Goal: Transaction & Acquisition: Purchase product/service

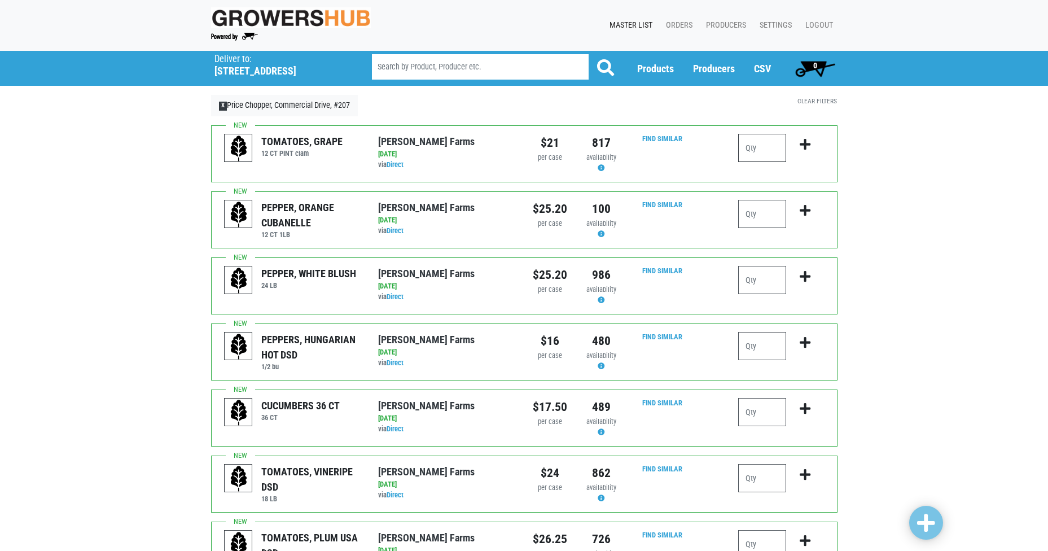
click at [773, 155] on input "number" at bounding box center [762, 148] width 48 height 28
type input "1"
click at [771, 217] on input "number" at bounding box center [762, 214] width 48 height 28
type input "1"
click at [767, 288] on input "number" at bounding box center [762, 280] width 48 height 28
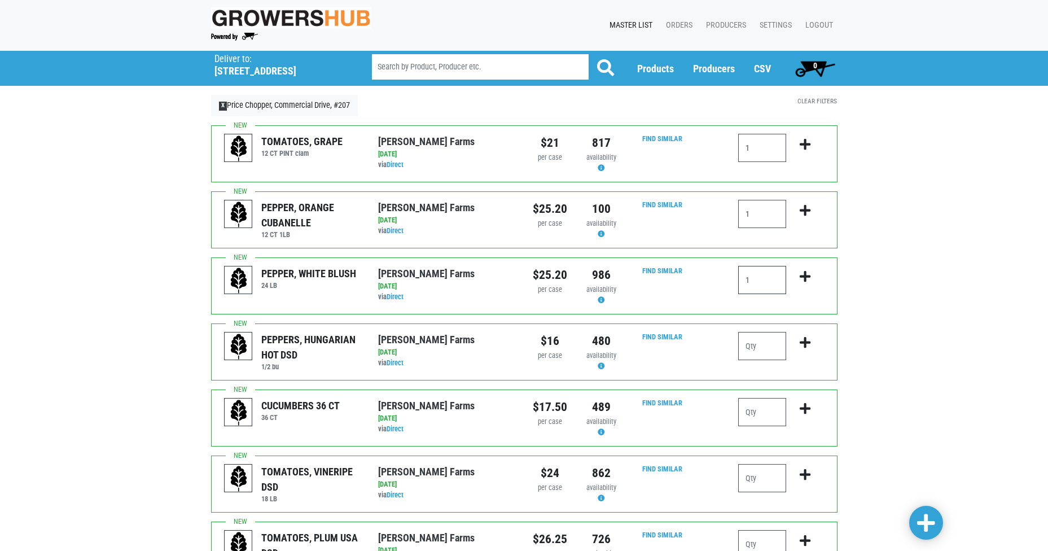
type input "1"
click at [765, 405] on input "number" at bounding box center [762, 412] width 48 height 28
type input "4"
type input "5"
type input "4"
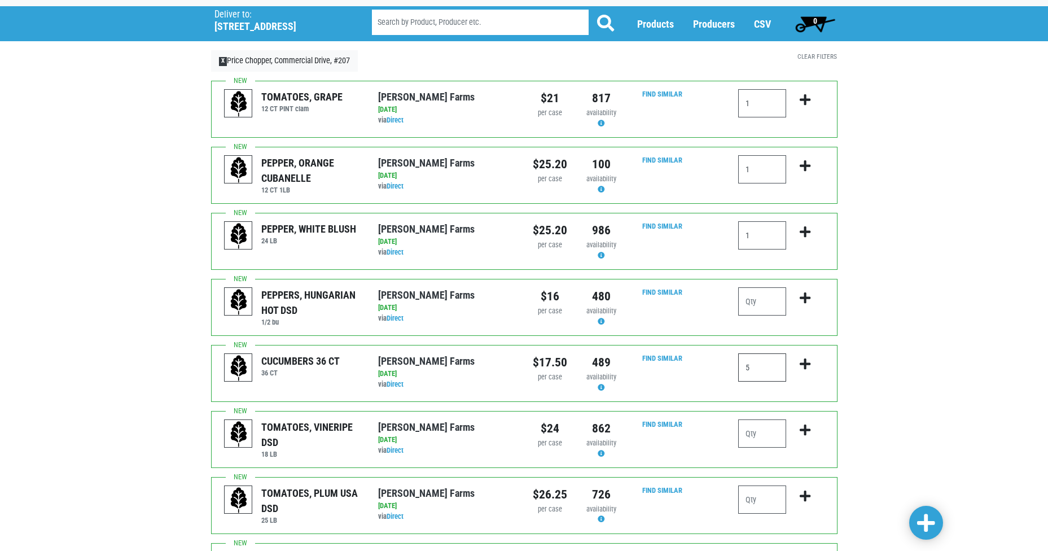
scroll to position [113, 0]
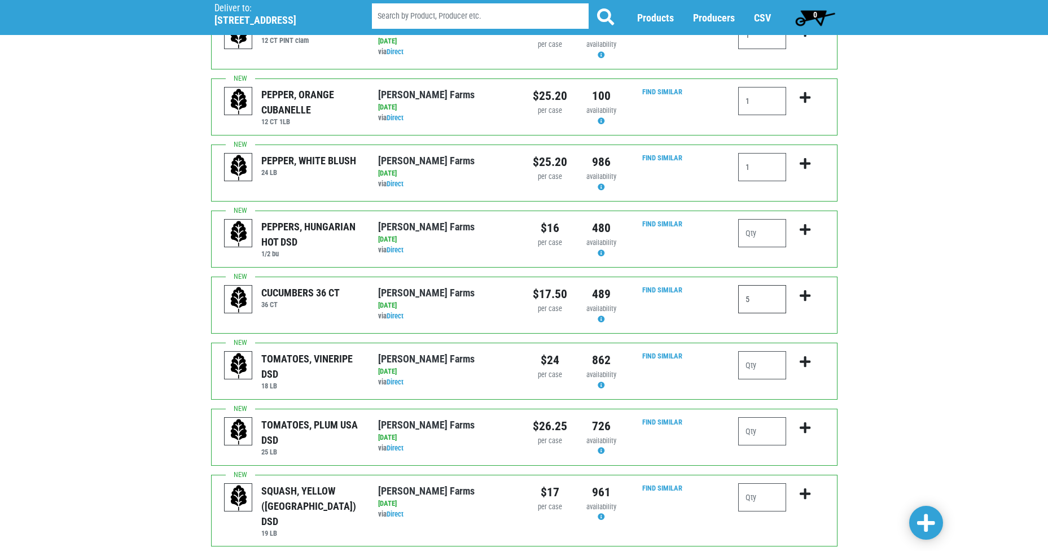
type input "5"
click at [777, 430] on input "number" at bounding box center [762, 431] width 48 height 28
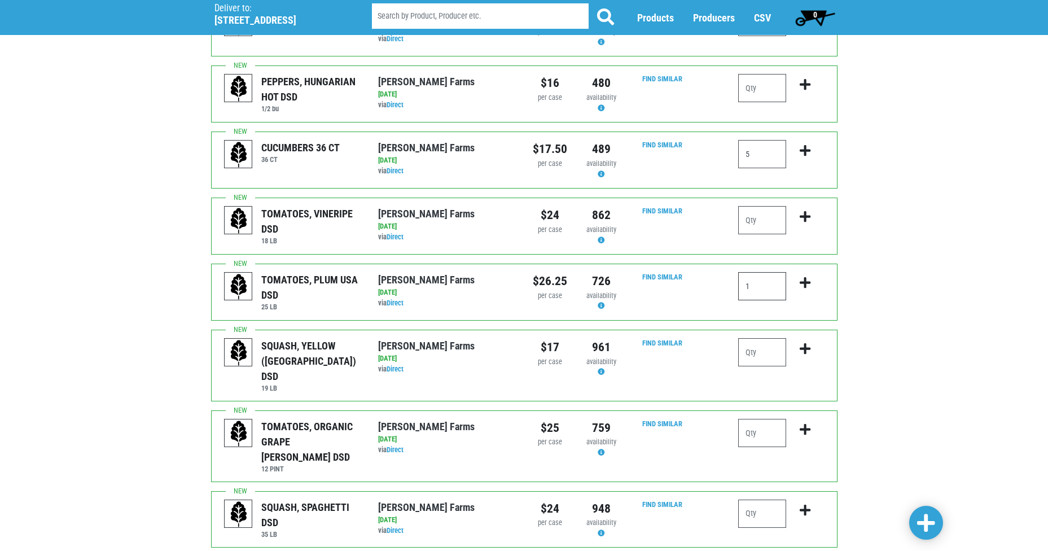
scroll to position [282, 0]
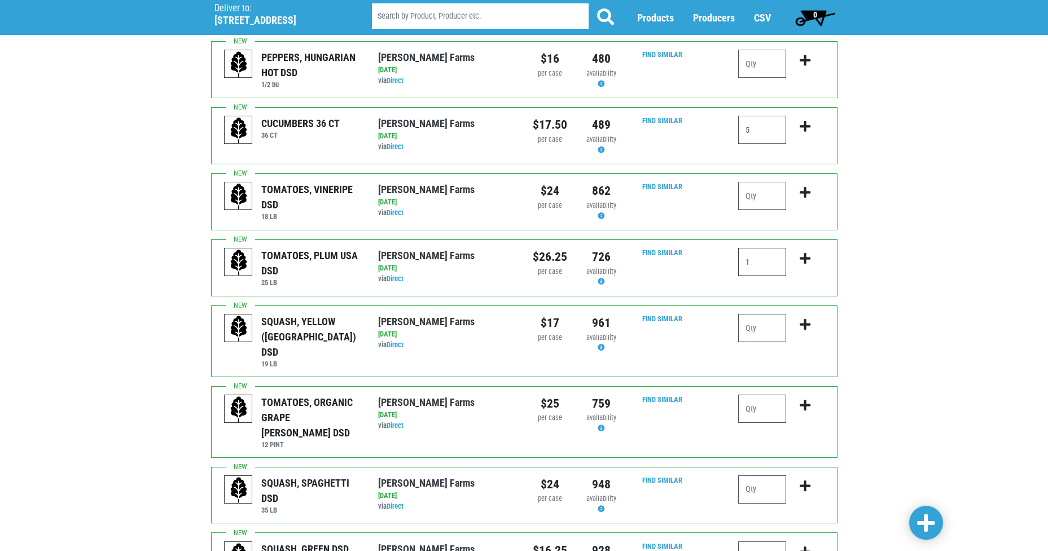
type input "1"
click at [758, 326] on input "number" at bounding box center [762, 328] width 48 height 28
type input "2"
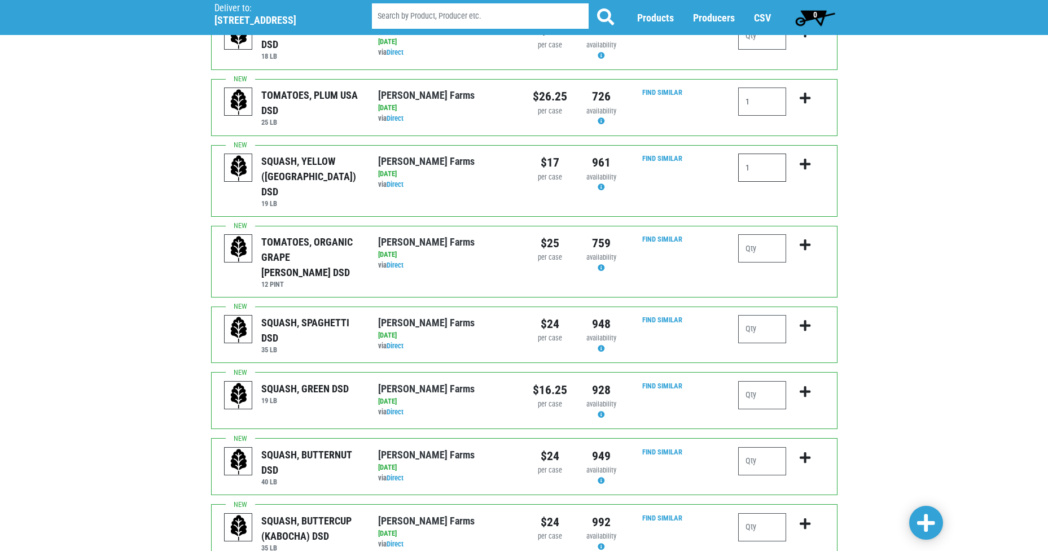
scroll to position [451, 0]
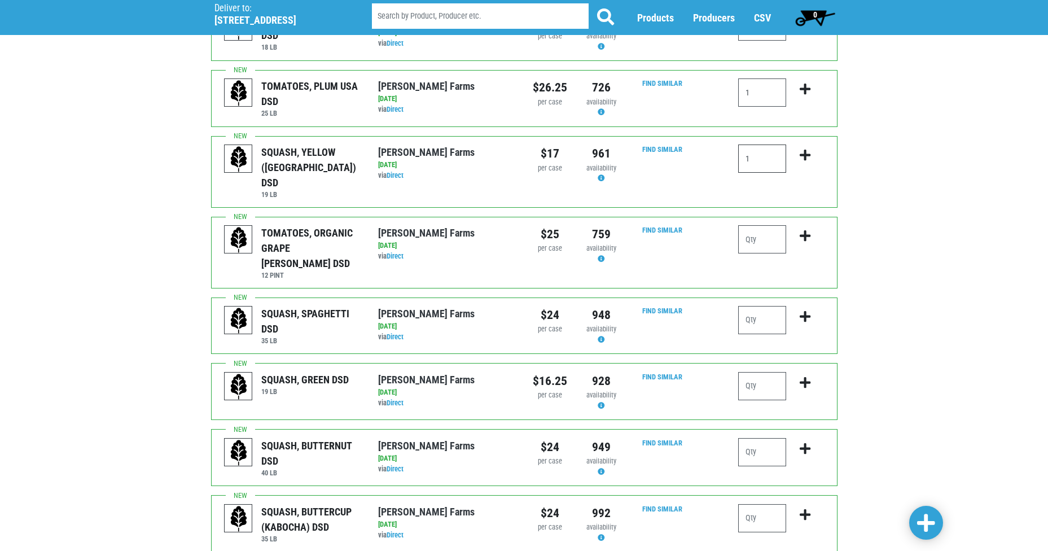
type input "1"
click at [769, 372] on input "number" at bounding box center [762, 386] width 48 height 28
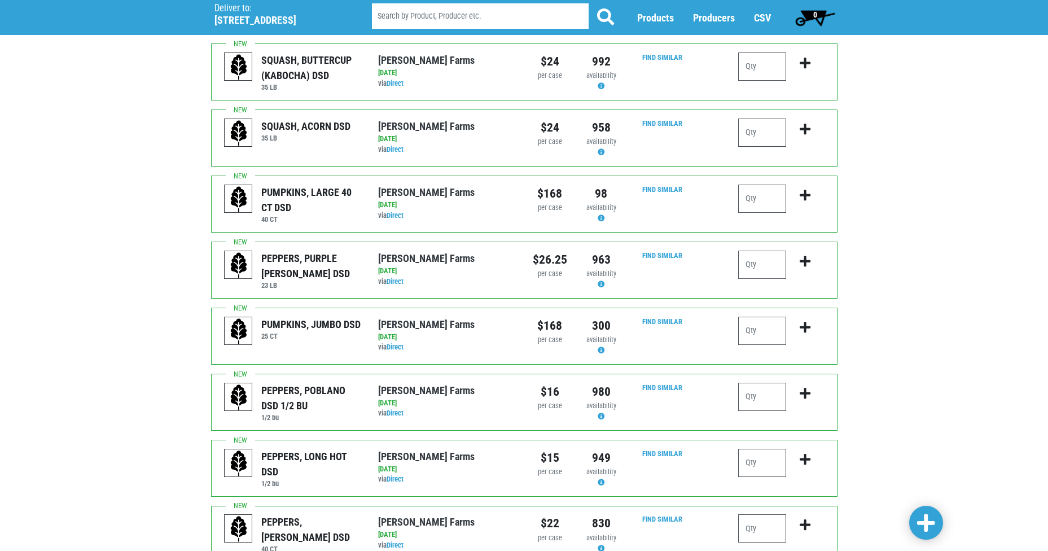
scroll to position [957, 0]
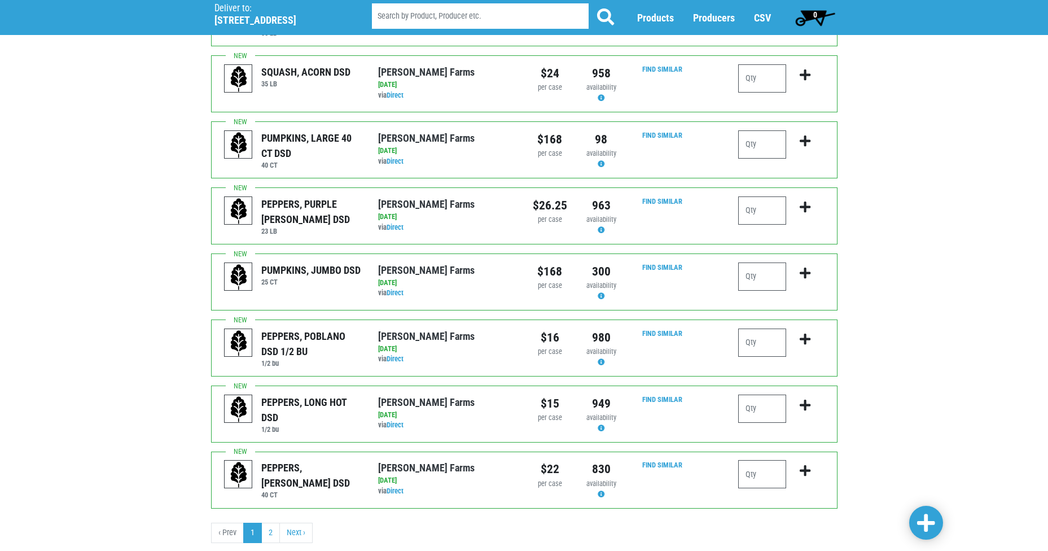
type input "4"
click at [750, 460] on input "number" at bounding box center [762, 474] width 48 height 28
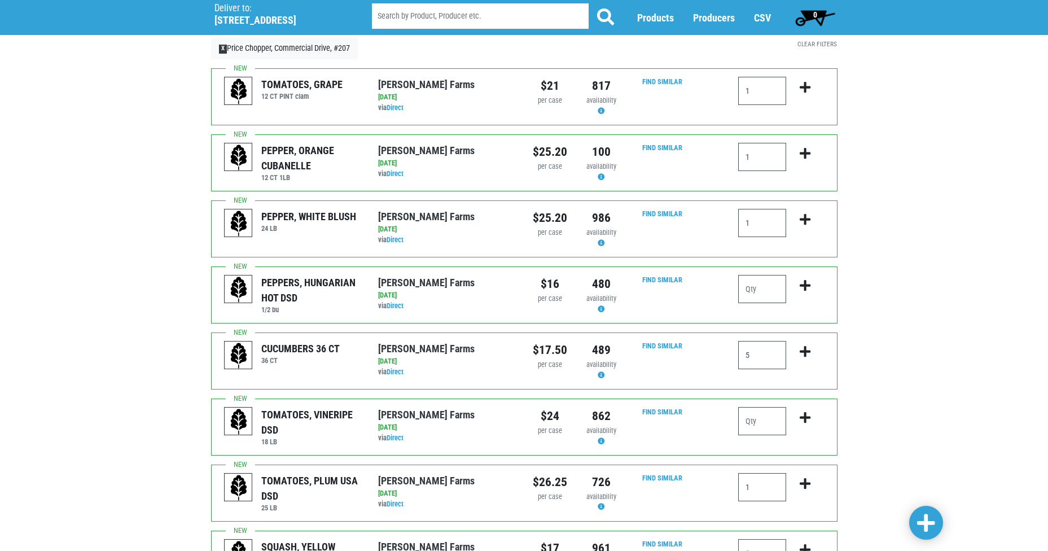
scroll to position [0, 0]
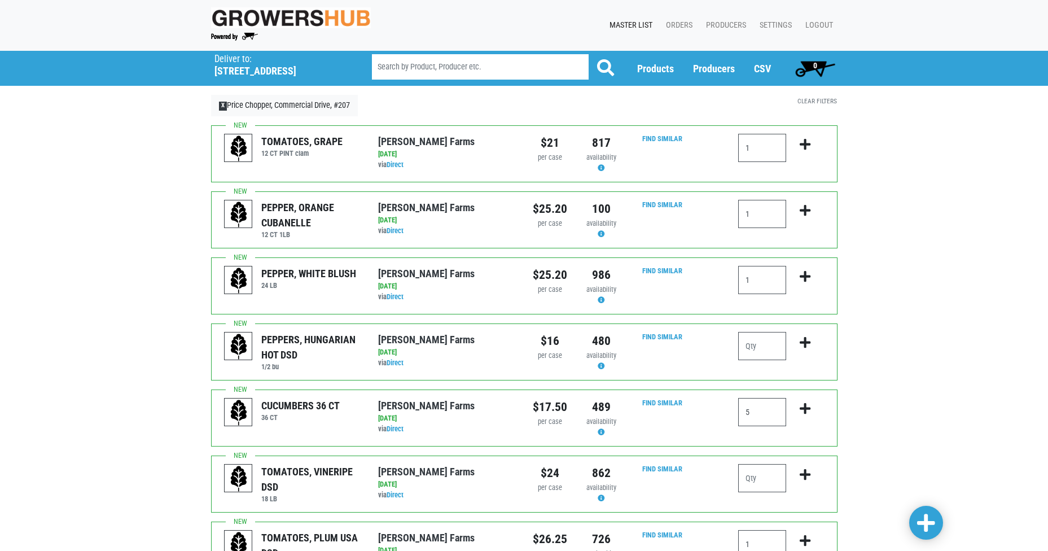
type input "2"
click at [761, 220] on input "1" at bounding box center [762, 214] width 48 height 28
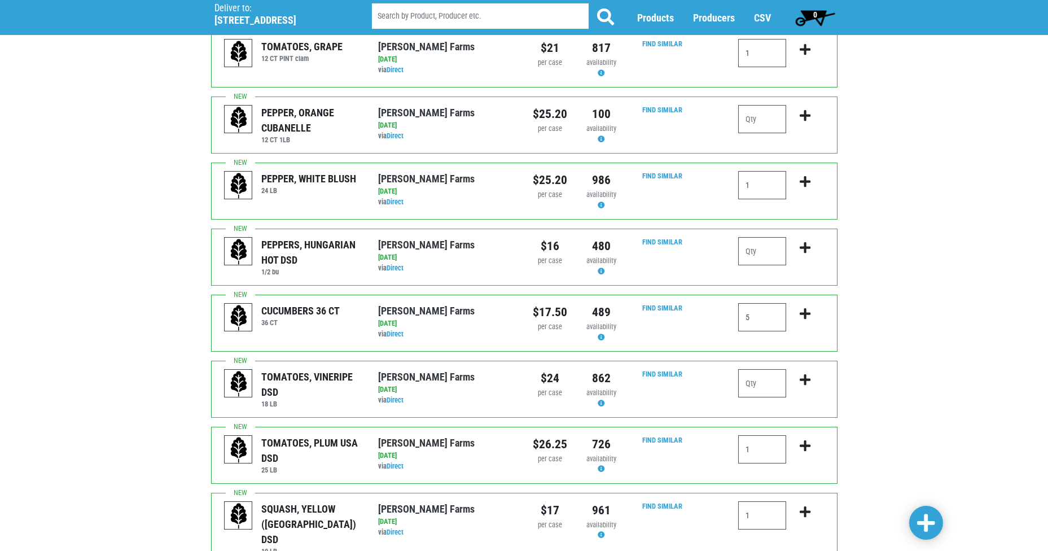
scroll to position [113, 0]
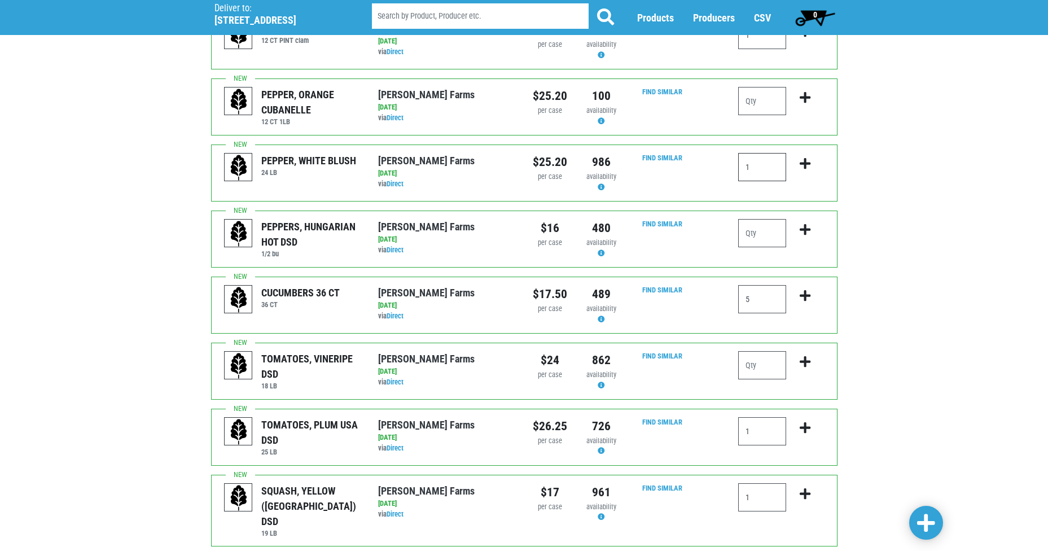
click at [761, 174] on input "1" at bounding box center [762, 167] width 48 height 28
type input "1"
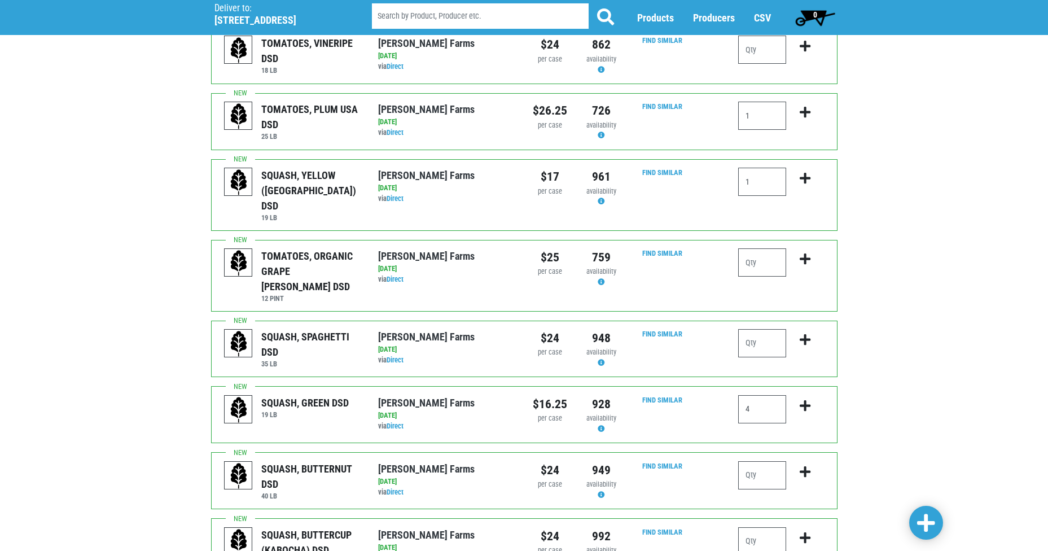
scroll to position [508, 0]
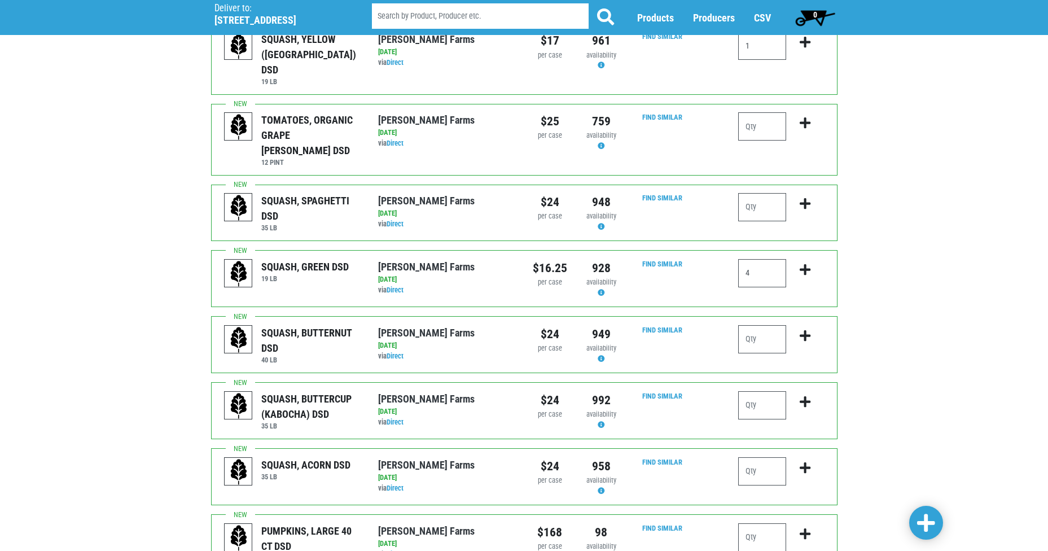
click at [902, 427] on div "Deliver To Price Chopper, Commercial Drive, #207 ([STREET_ADDRESS]) Deliver to:…" at bounding box center [524, 216] width 1048 height 1458
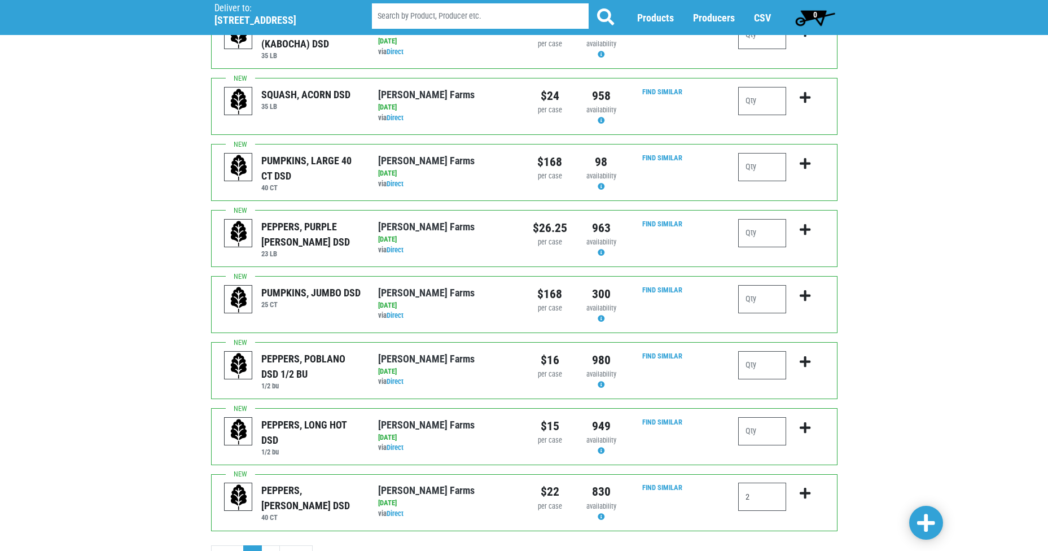
scroll to position [957, 0]
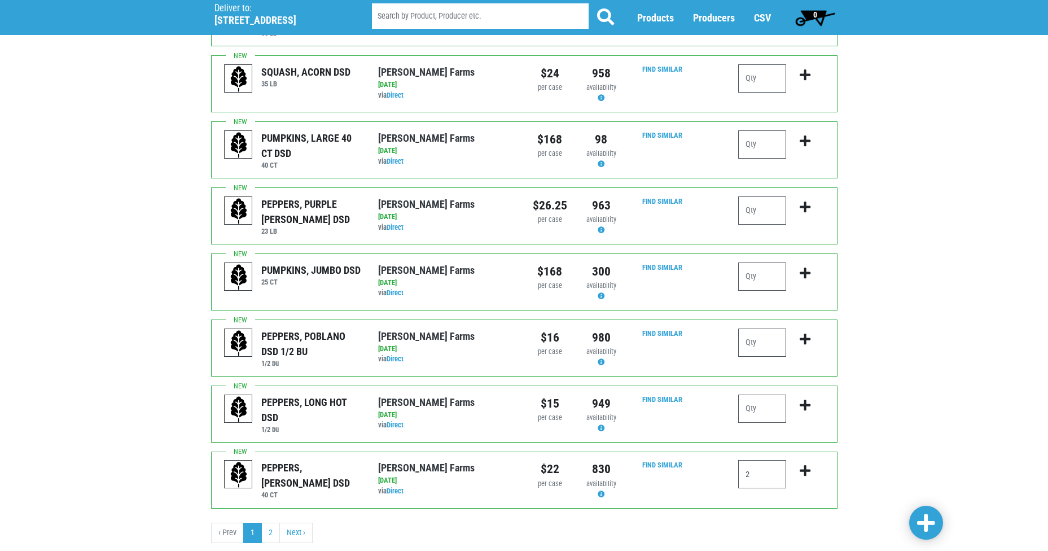
click at [942, 528] on link at bounding box center [926, 523] width 34 height 34
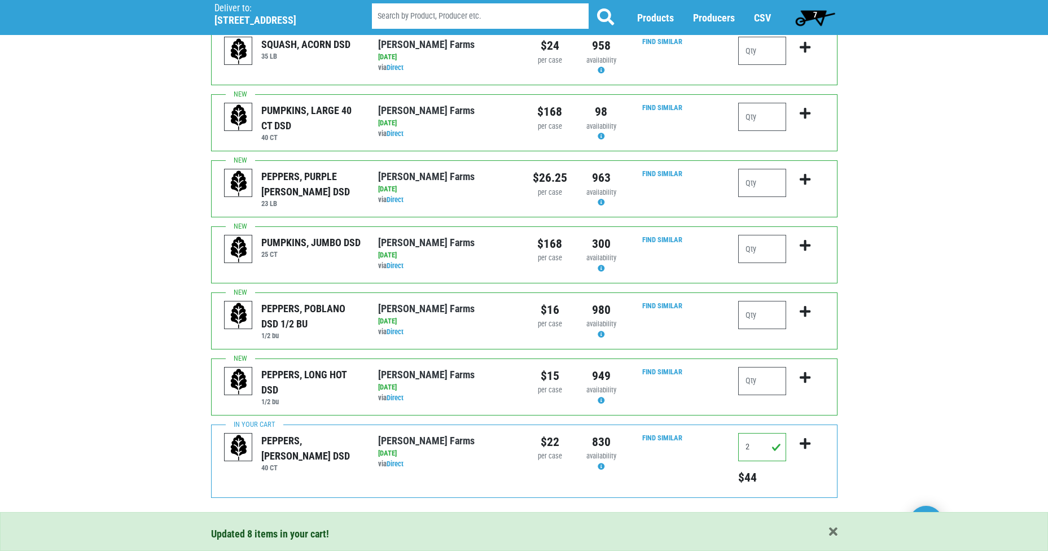
scroll to position [1074, 0]
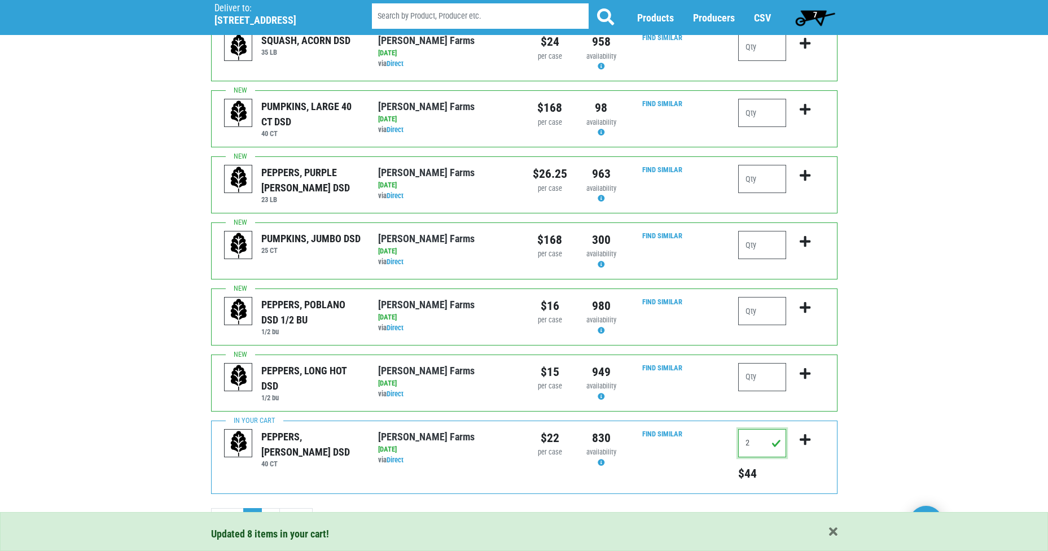
click at [770, 431] on input "2" at bounding box center [762, 443] width 48 height 28
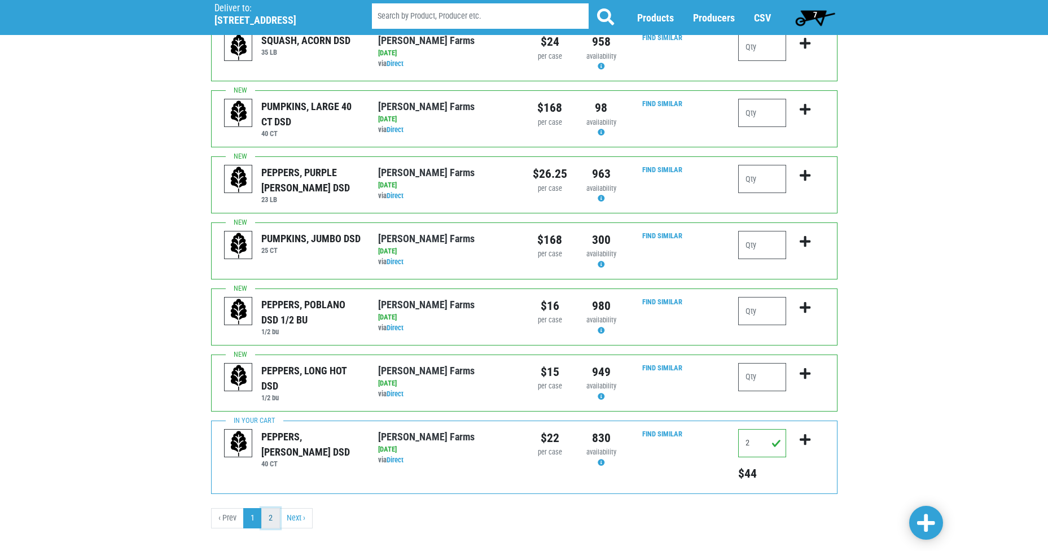
click at [271, 508] on link "2" at bounding box center [270, 518] width 19 height 20
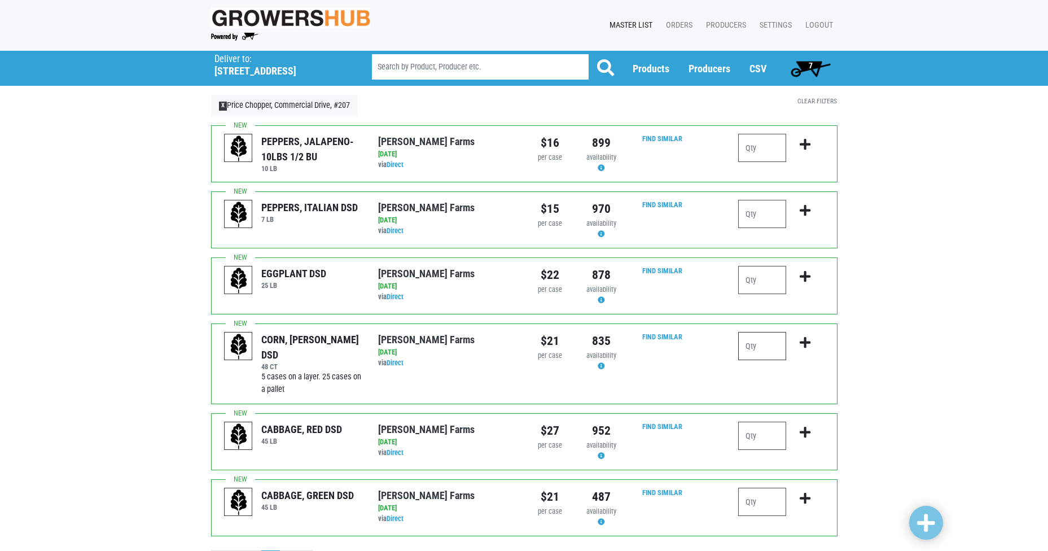
click at [747, 338] on input "number" at bounding box center [762, 346] width 48 height 28
type input "12"
click at [902, 355] on div "Deliver To Price Chopper, Commercial Drive, #207 ([STREET_ADDRESS]) Deliver to:…" at bounding box center [524, 315] width 1048 height 529
click at [918, 521] on span at bounding box center [926, 523] width 18 height 20
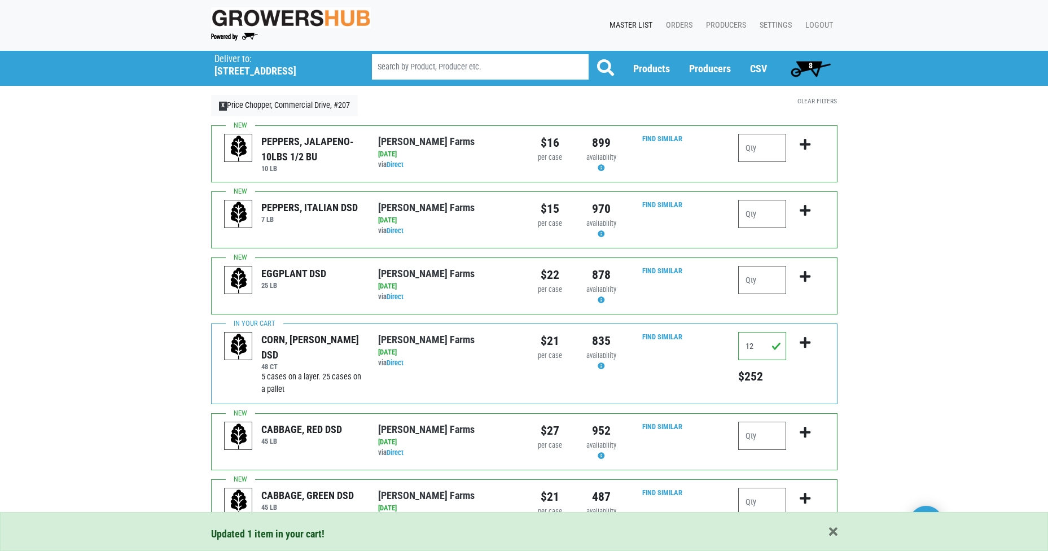
click at [812, 64] on span "8" at bounding box center [811, 65] width 4 height 9
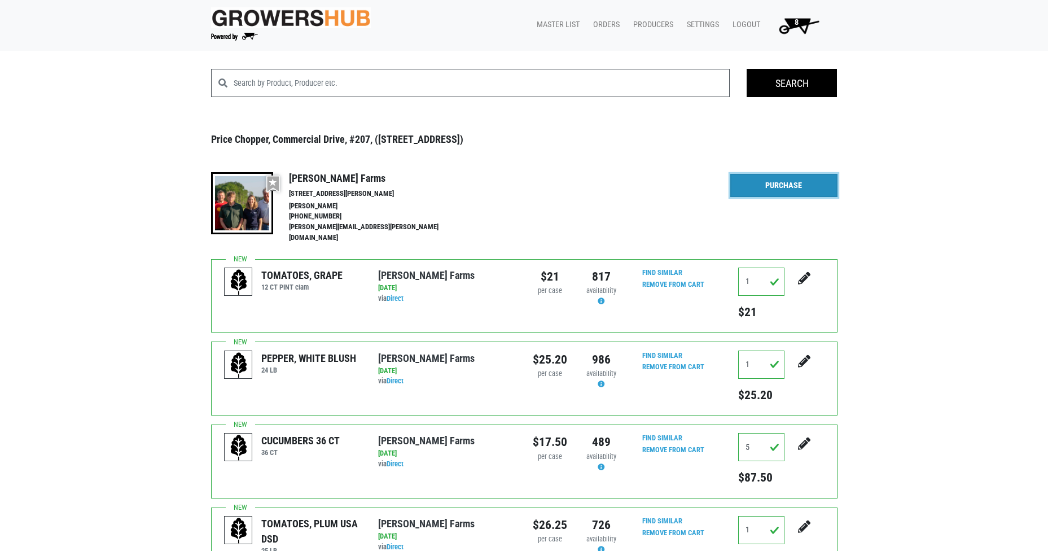
click at [772, 190] on link "Purchase" at bounding box center [783, 186] width 107 height 24
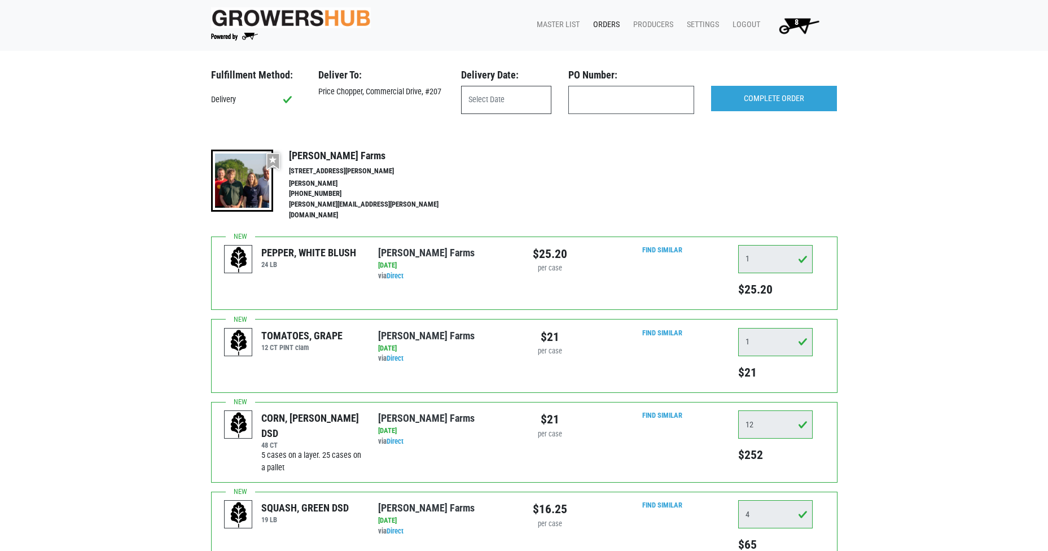
click at [510, 95] on input "text" at bounding box center [506, 100] width 90 height 28
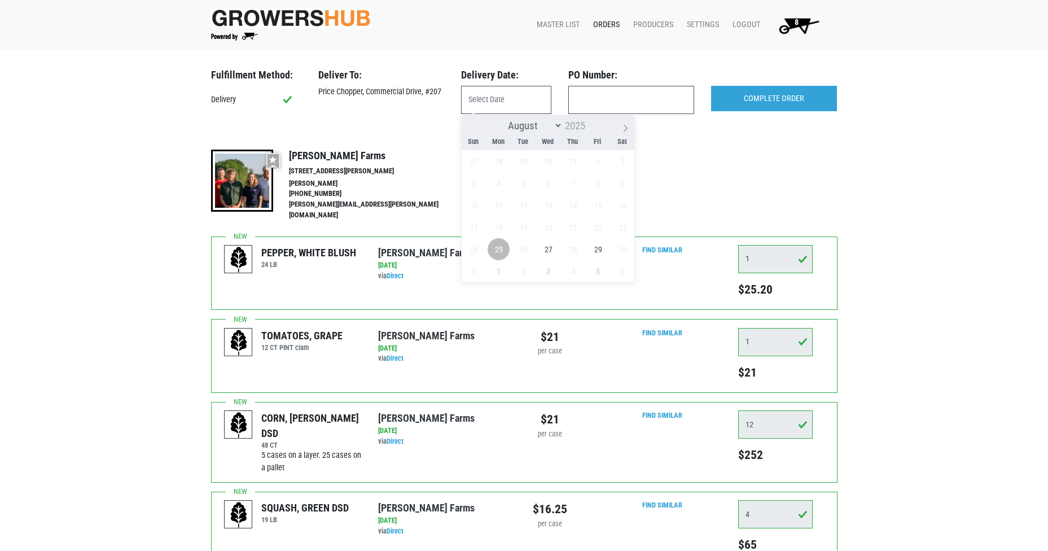
click at [492, 253] on span "25" at bounding box center [499, 249] width 22 height 22
type input "[DATE]"
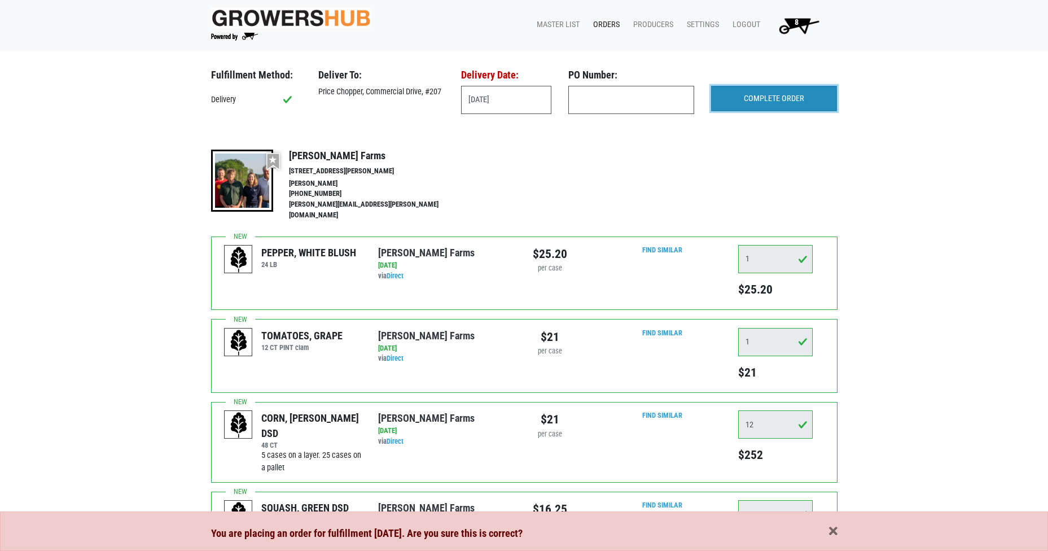
click at [787, 103] on input "COMPLETE ORDER" at bounding box center [774, 99] width 126 height 26
click at [831, 530] on span "button" at bounding box center [833, 531] width 8 height 12
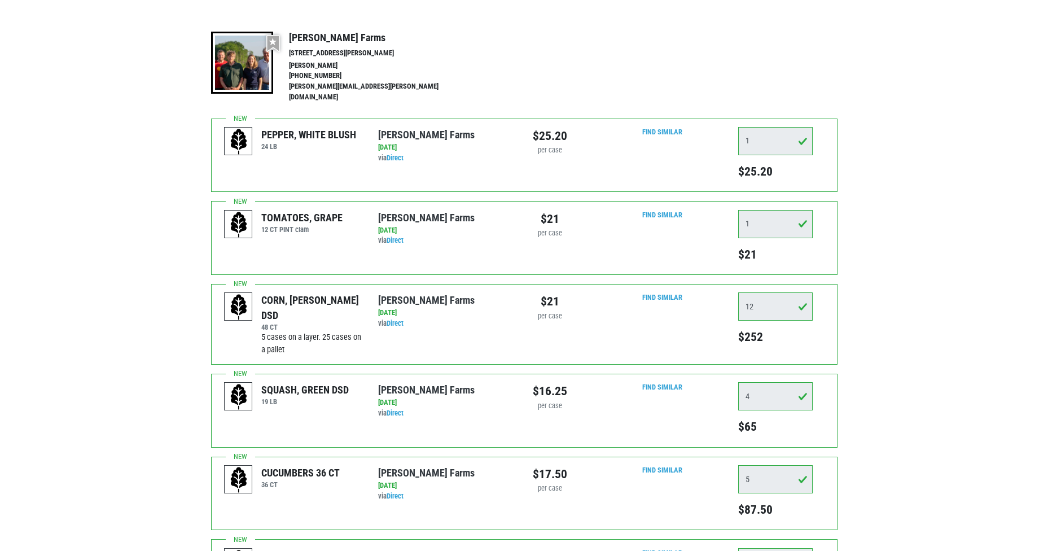
scroll to position [113, 0]
